Goal: Task Accomplishment & Management: Use online tool/utility

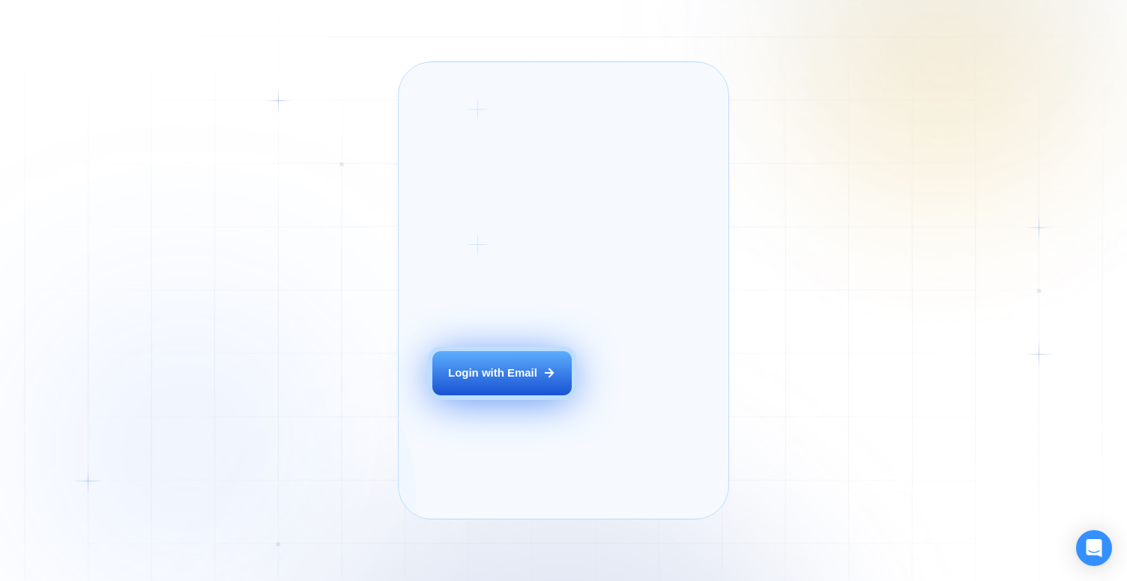
click at [534, 381] on div "Login with Email" at bounding box center [492, 374] width 89 height 16
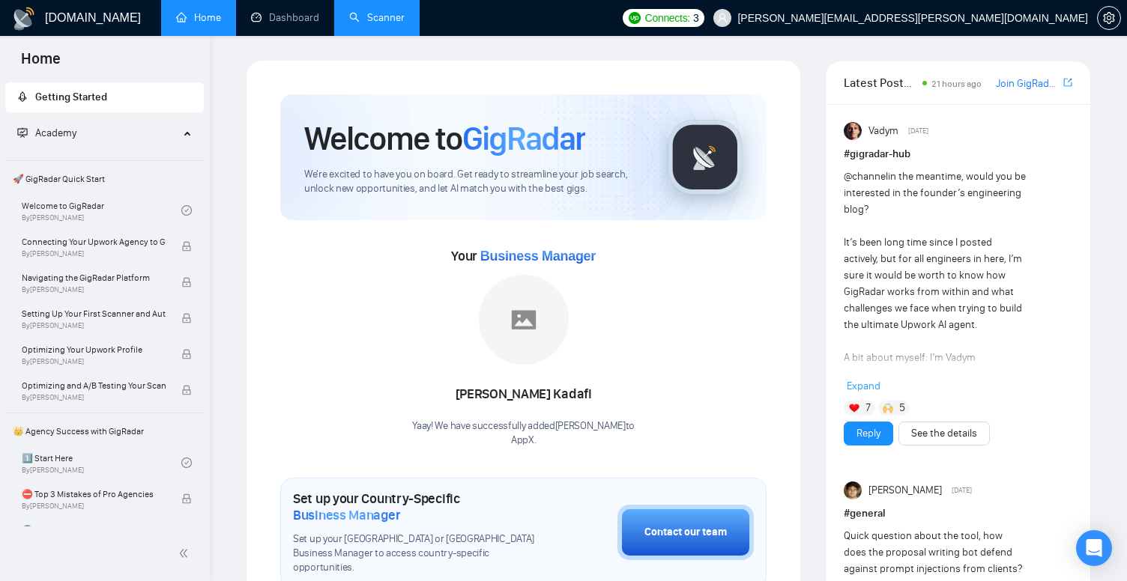
click at [357, 13] on link "Scanner" at bounding box center [376, 17] width 55 height 13
